Goal: Transaction & Acquisition: Register for event/course

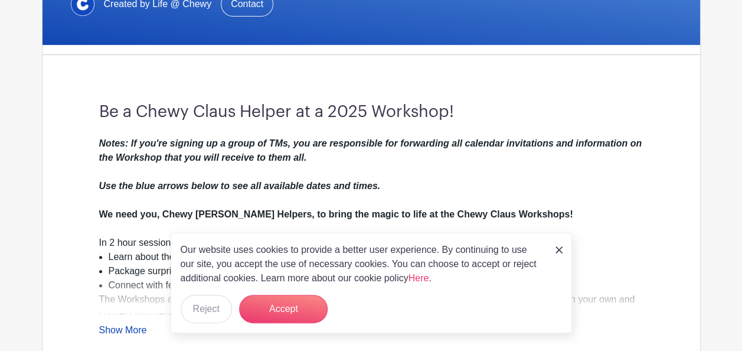
scroll to position [295, 0]
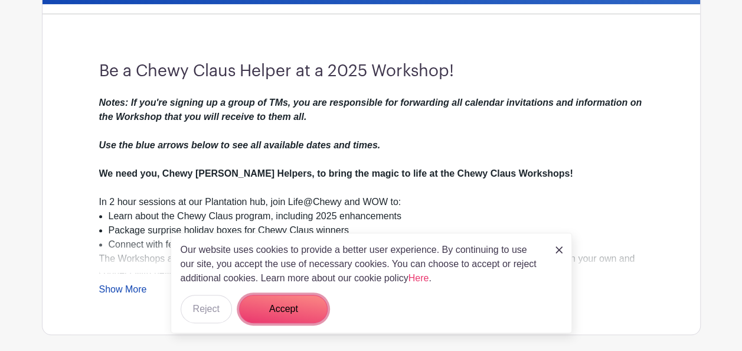
click at [286, 303] on button "Accept" at bounding box center [283, 309] width 89 height 28
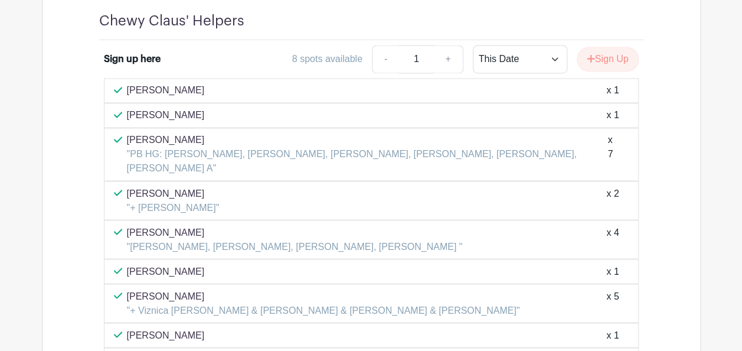
scroll to position [945, 0]
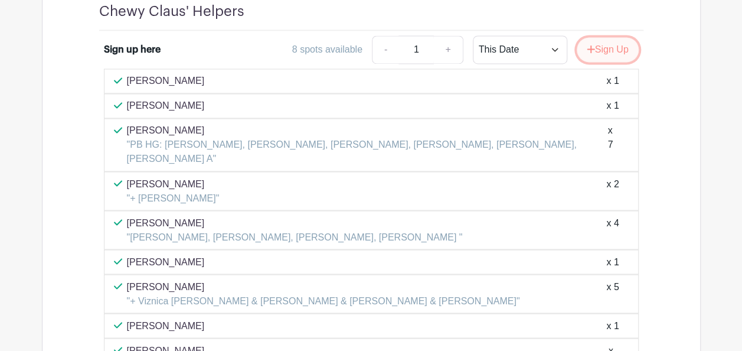
click at [611, 50] on button "Sign Up" at bounding box center [608, 49] width 62 height 25
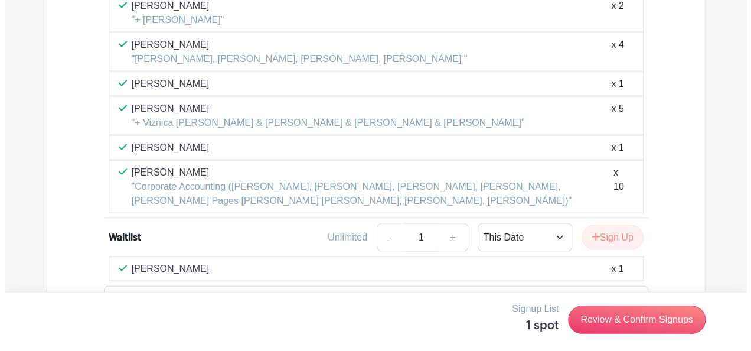
scroll to position [1142, 0]
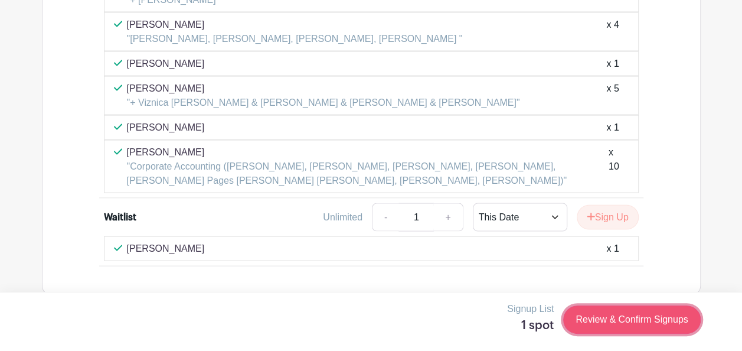
click at [642, 321] on link "Review & Confirm Signups" at bounding box center [631, 319] width 137 height 28
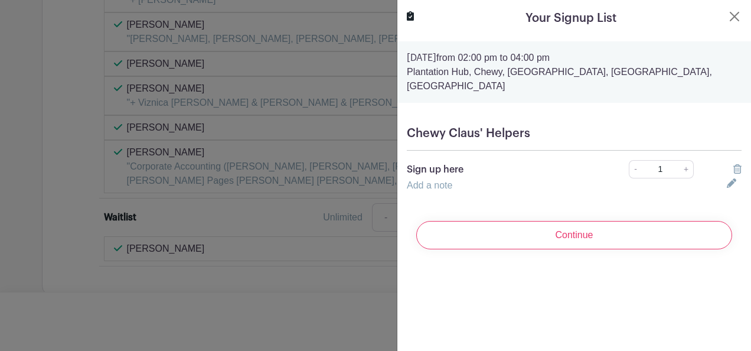
click at [564, 221] on input "Continue" at bounding box center [574, 235] width 316 height 28
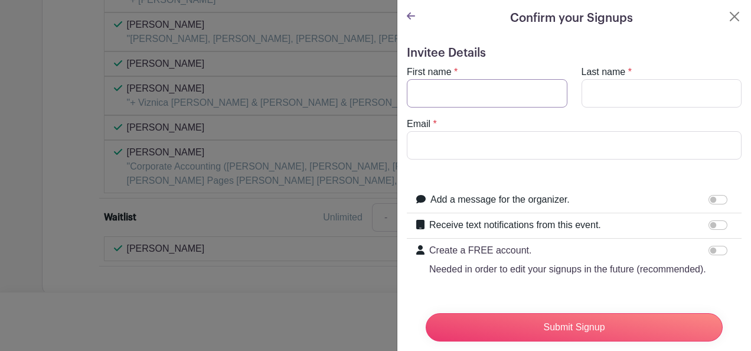
click at [463, 100] on input "First name" at bounding box center [487, 93] width 161 height 28
type input "[PERSON_NAME]"
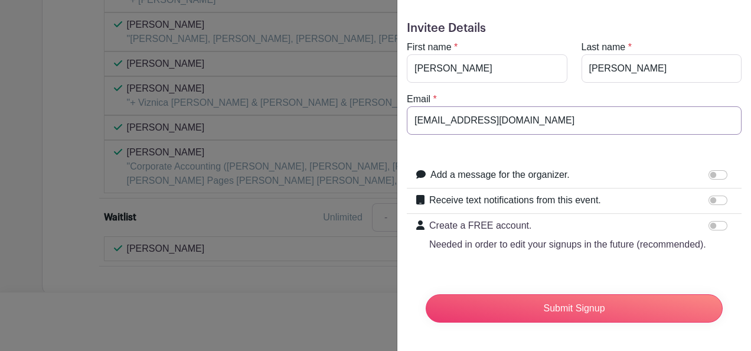
scroll to position [46, 0]
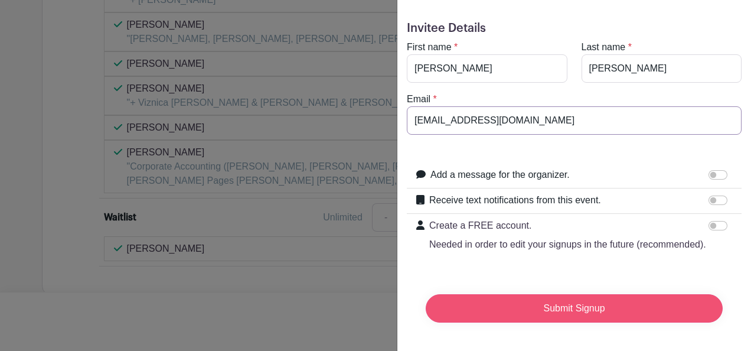
type input "[EMAIL_ADDRESS][DOMAIN_NAME]"
click at [575, 295] on input "Submit Signup" at bounding box center [574, 308] width 297 height 28
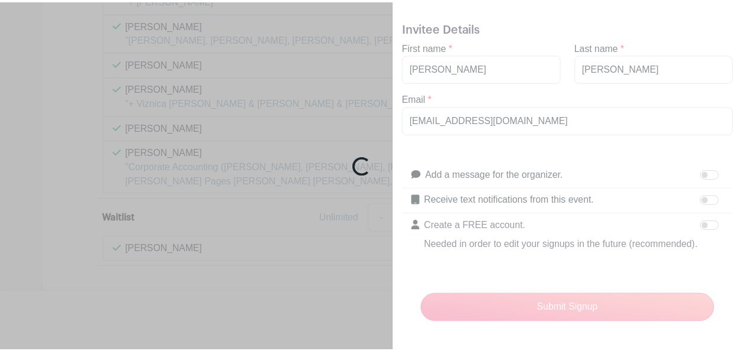
scroll to position [1167, 0]
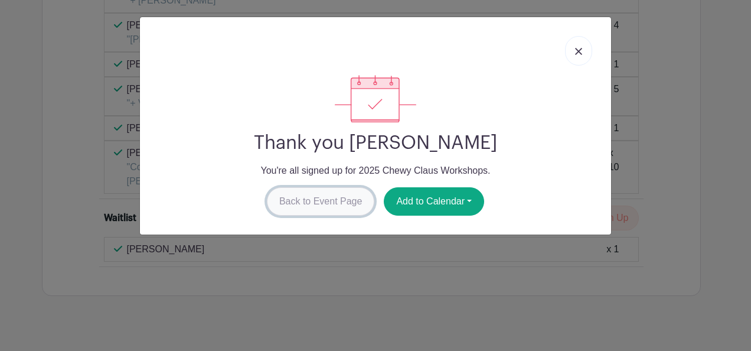
click at [336, 202] on link "Back to Event Page" at bounding box center [321, 201] width 108 height 28
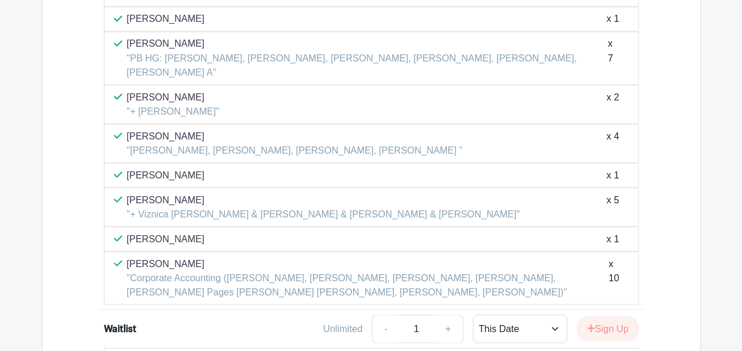
scroll to position [930, 0]
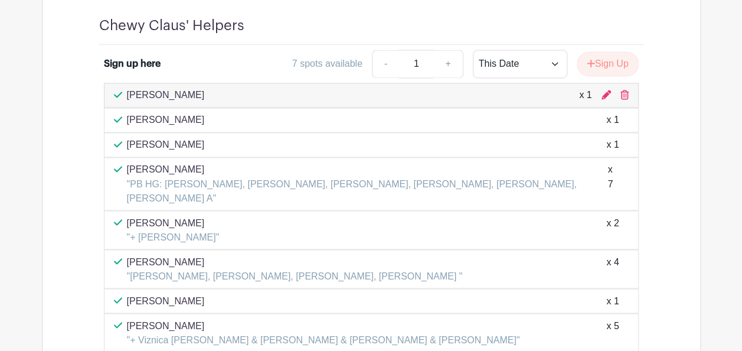
click at [683, 183] on div "Chewy Claus' Helpers Sign up here 7 spots available - 1 + This Date Select Date…" at bounding box center [371, 260] width 659 height 544
